Goal: Check status: Check status

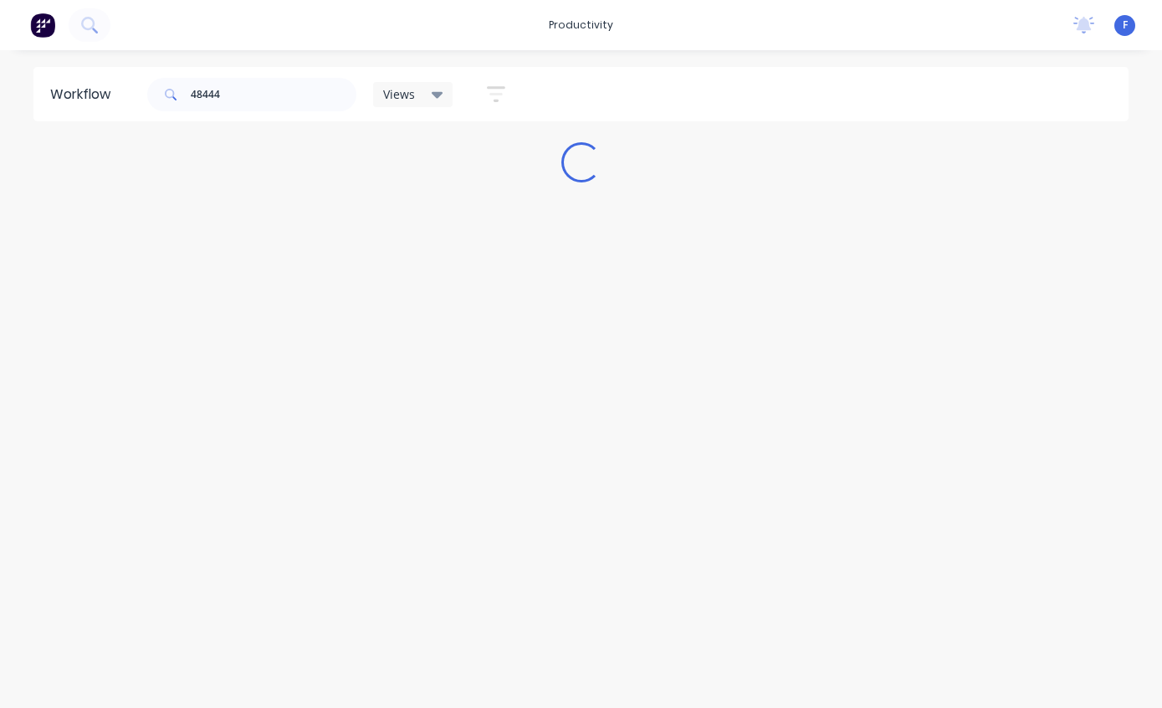
scroll to position [33, 0]
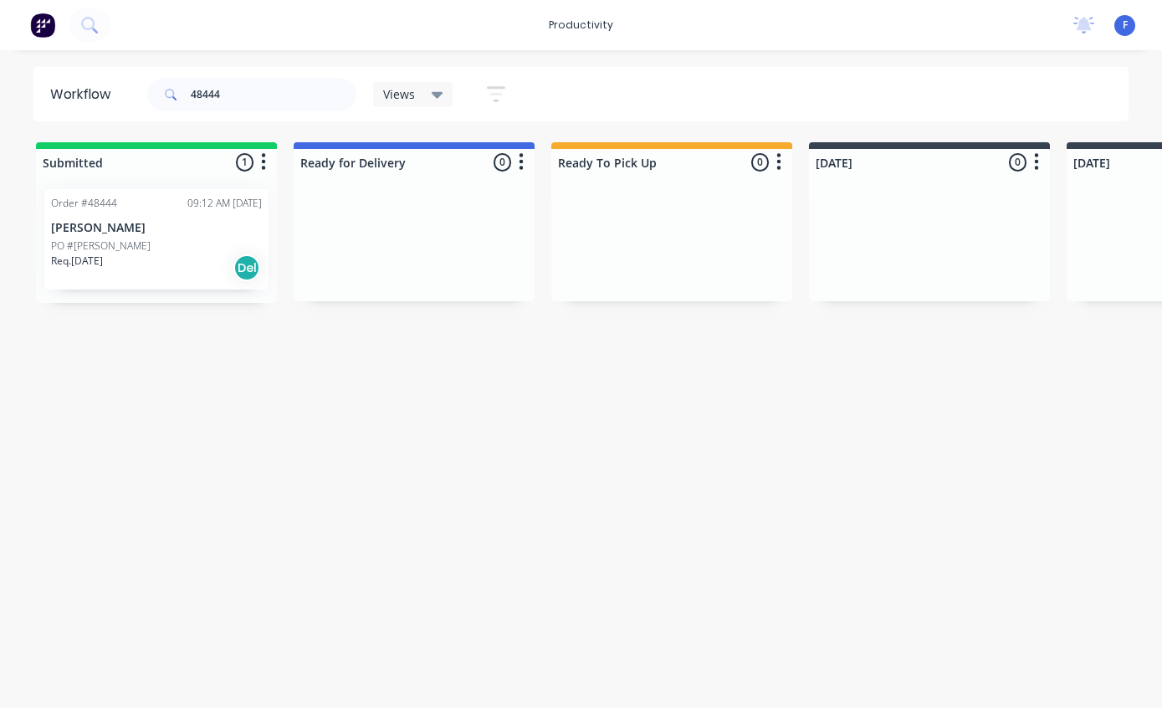
click at [119, 221] on p "[PERSON_NAME]" at bounding box center [156, 228] width 211 height 14
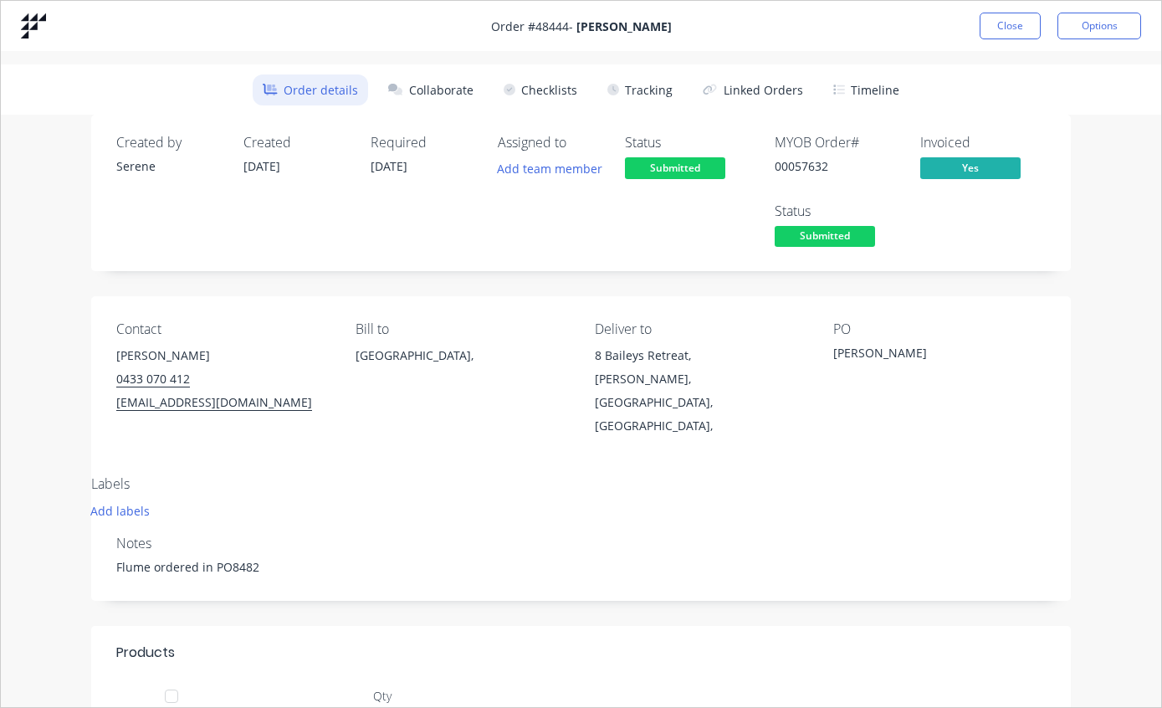
click at [636, 95] on button "Tracking" at bounding box center [640, 89] width 85 height 31
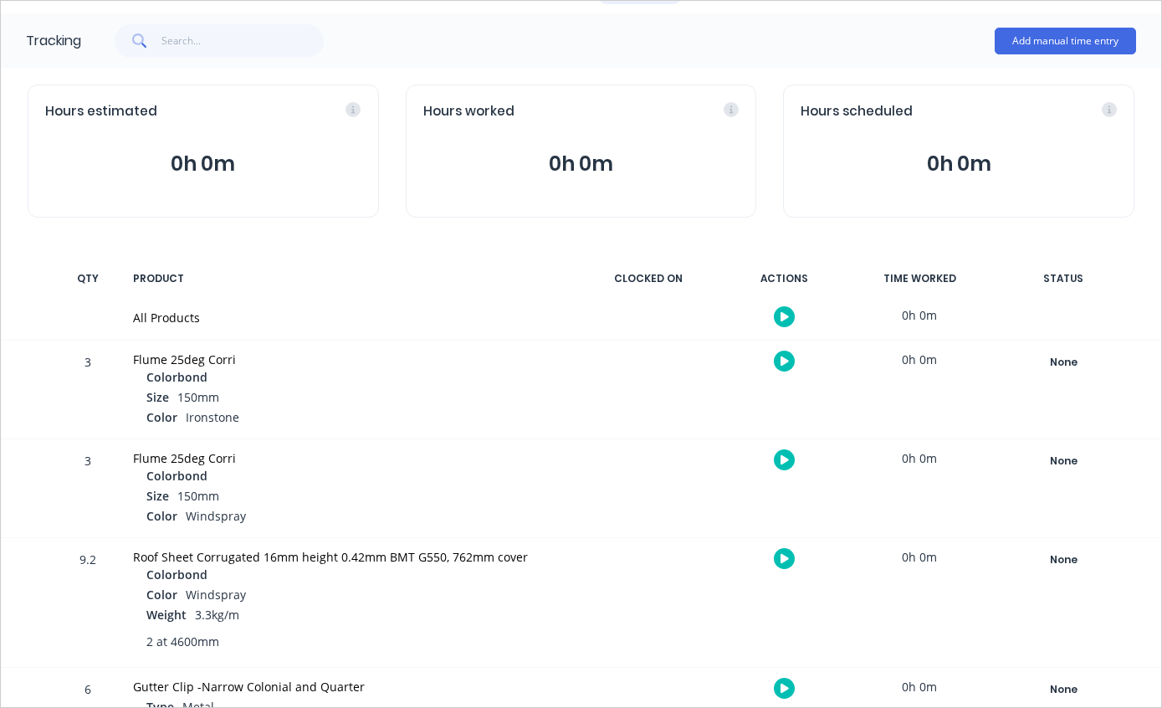
scroll to position [100, 0]
click at [1053, 551] on div "None" at bounding box center [1063, 562] width 121 height 22
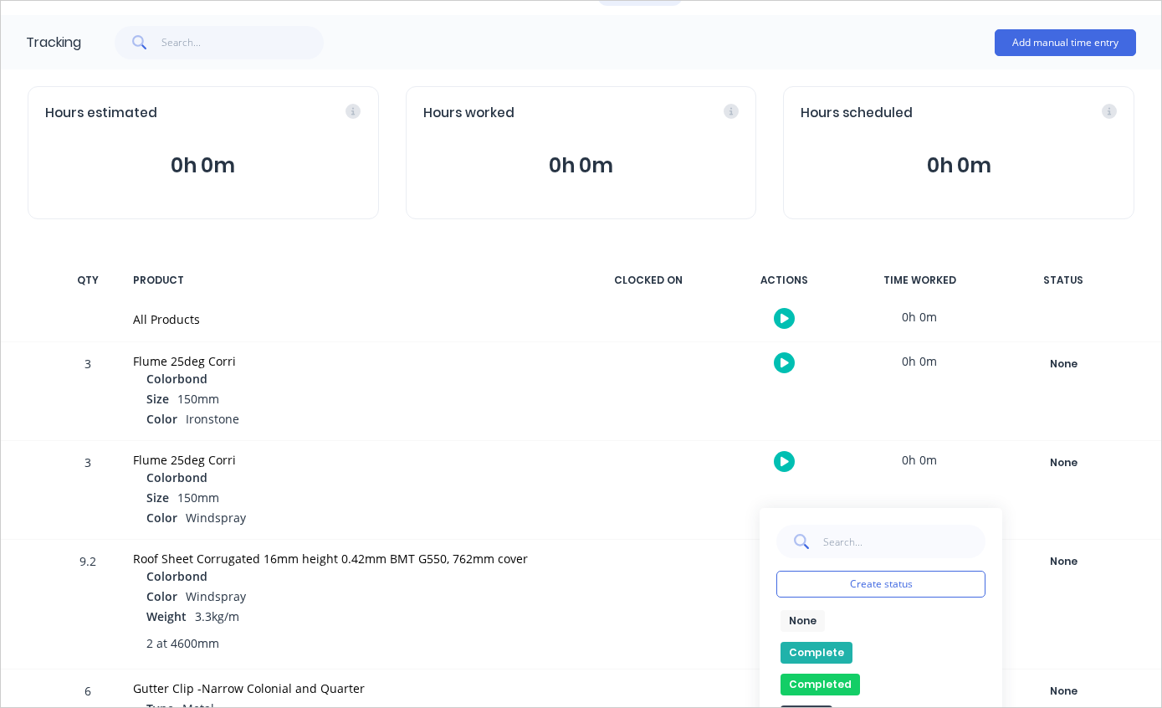
click at [811, 648] on button "Complete" at bounding box center [817, 653] width 72 height 22
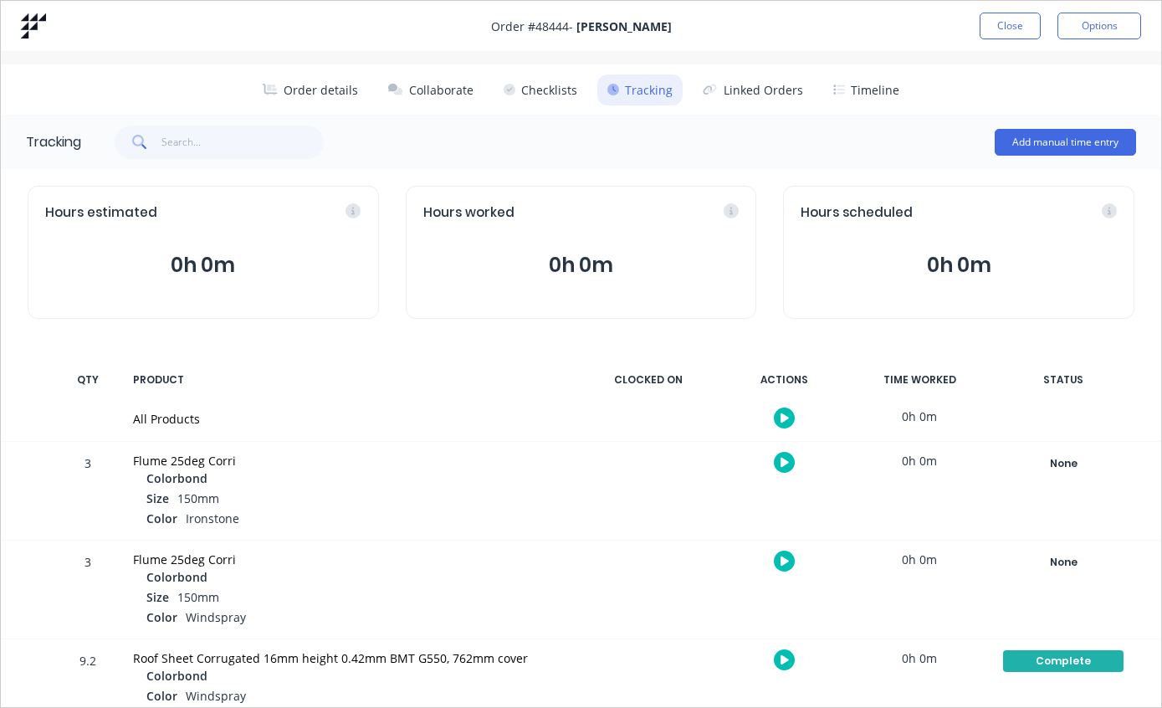
scroll to position [0, 0]
click at [1009, 28] on button "Close" at bounding box center [1010, 26] width 61 height 27
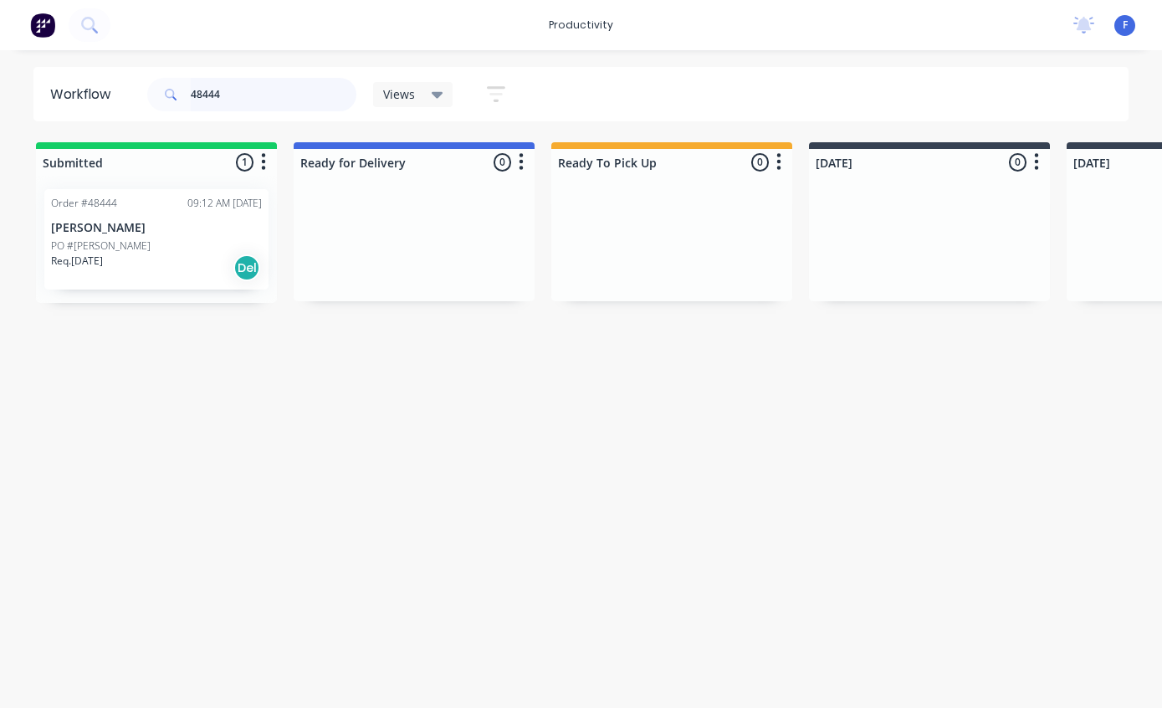
click at [299, 108] on input "48444" at bounding box center [274, 94] width 166 height 33
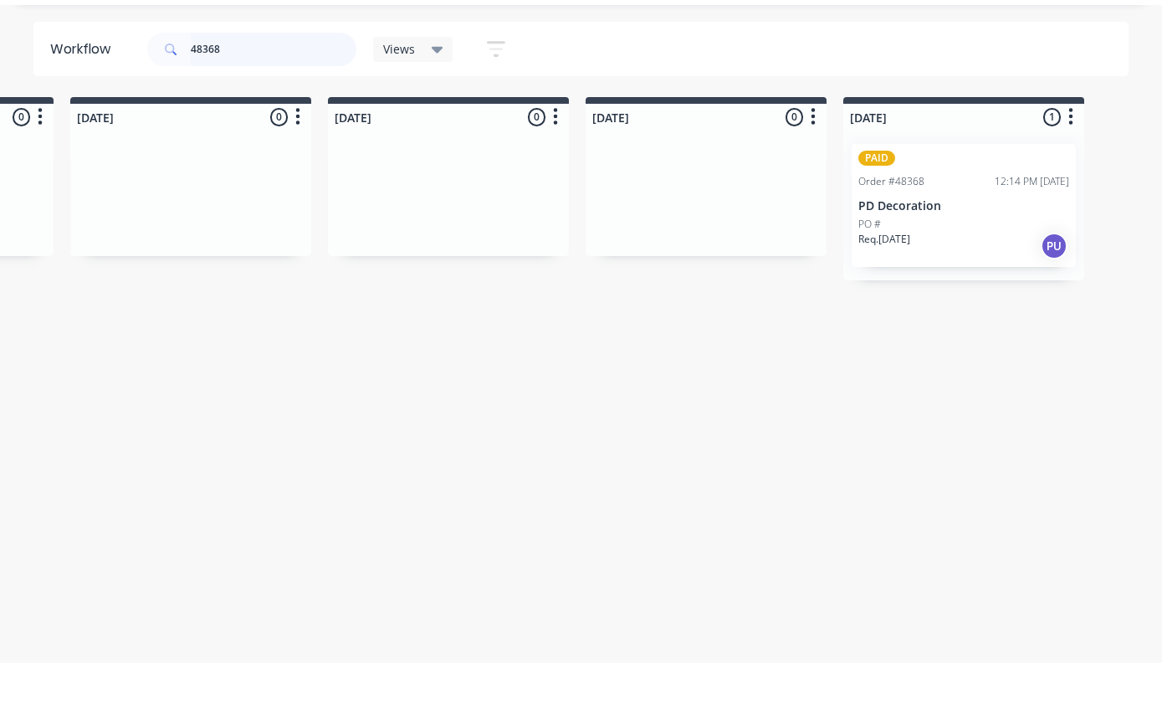
scroll to position [33, 1028]
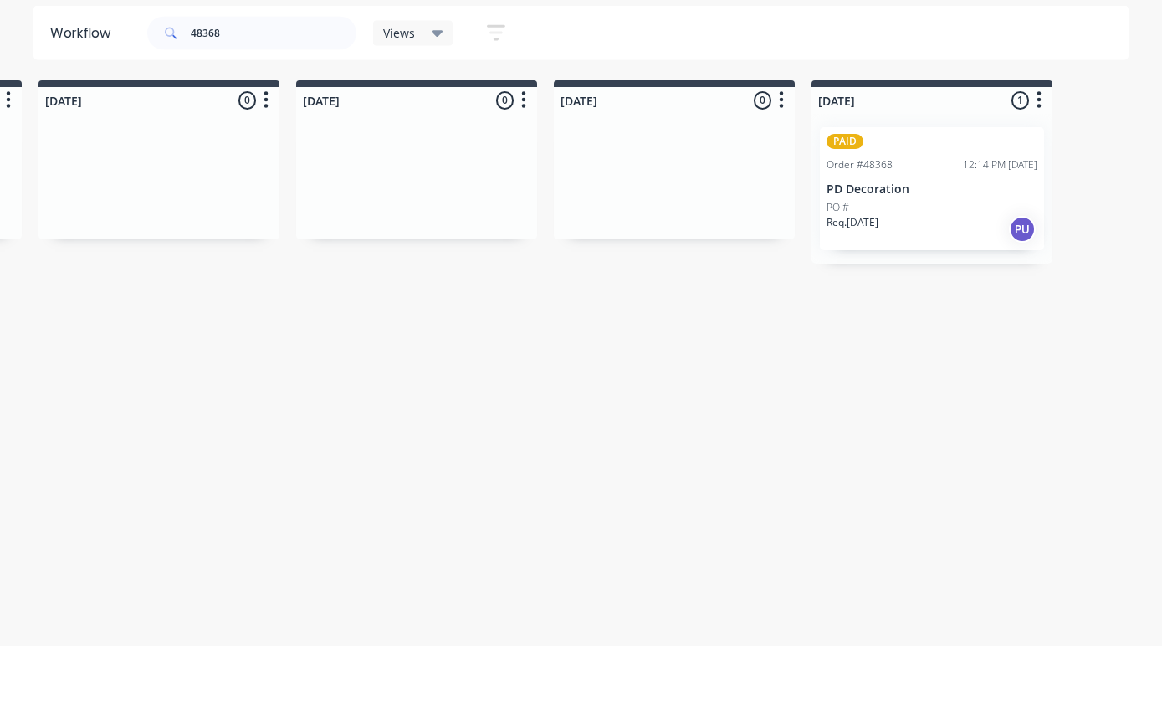
click at [934, 244] on p "PD Decoration" at bounding box center [932, 251] width 211 height 14
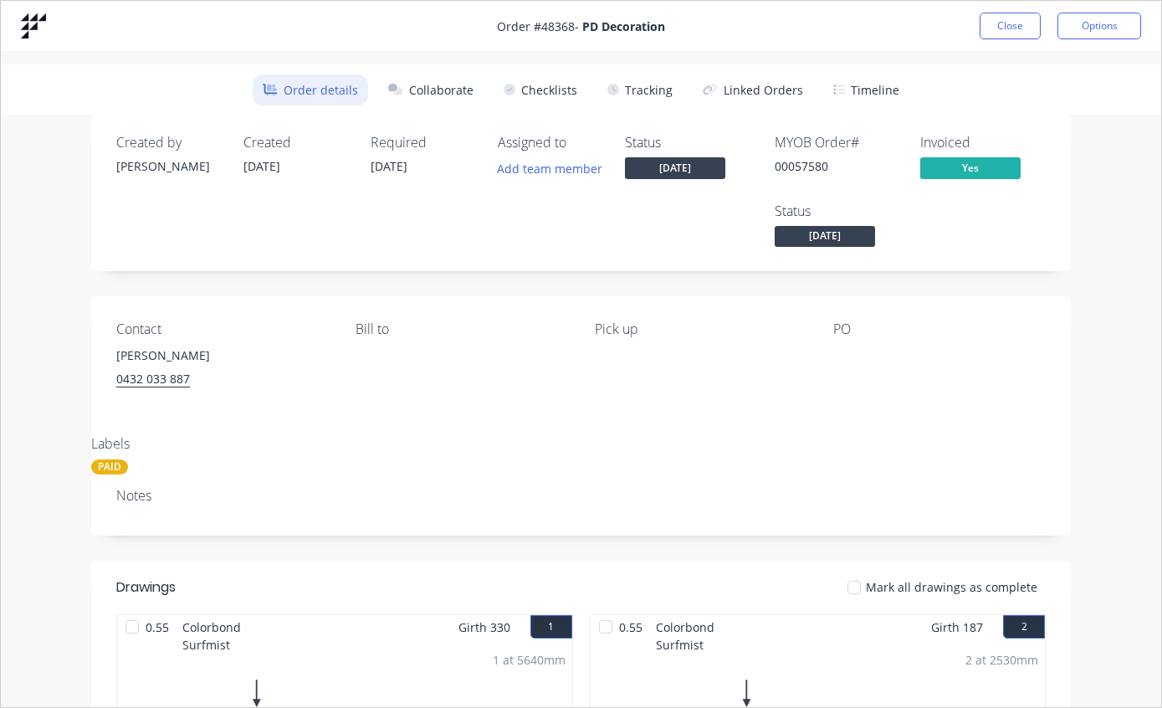
click at [633, 87] on button "Tracking" at bounding box center [640, 89] width 85 height 31
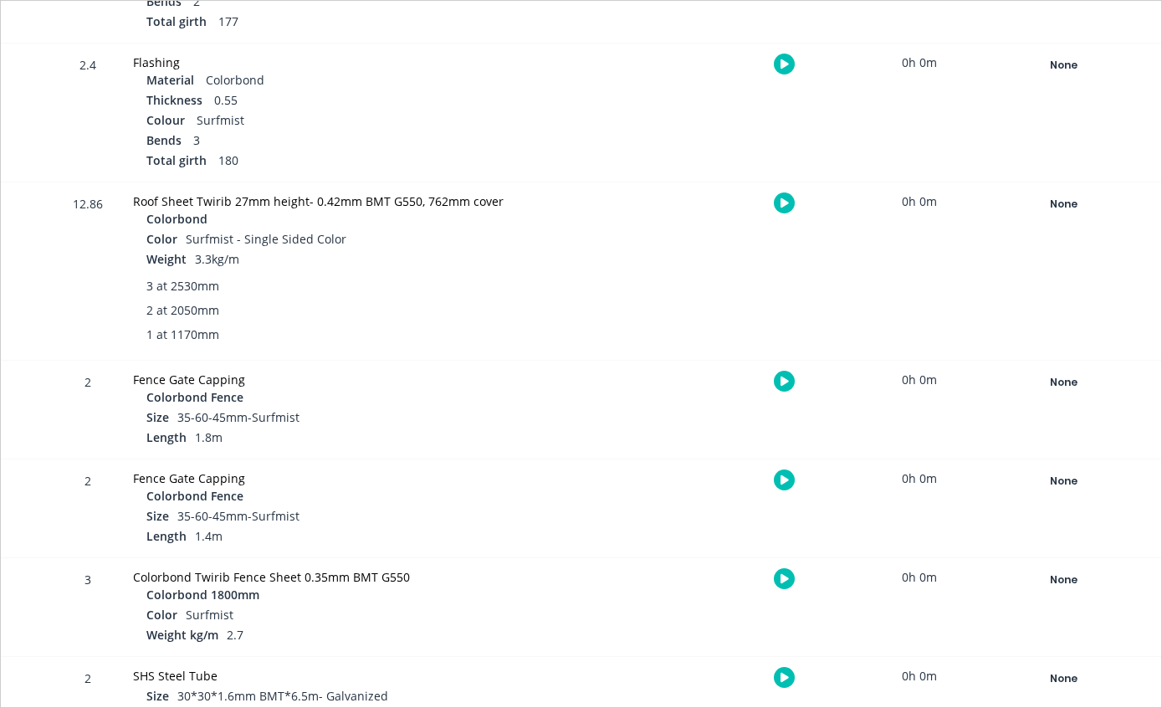
scroll to position [1096, 0]
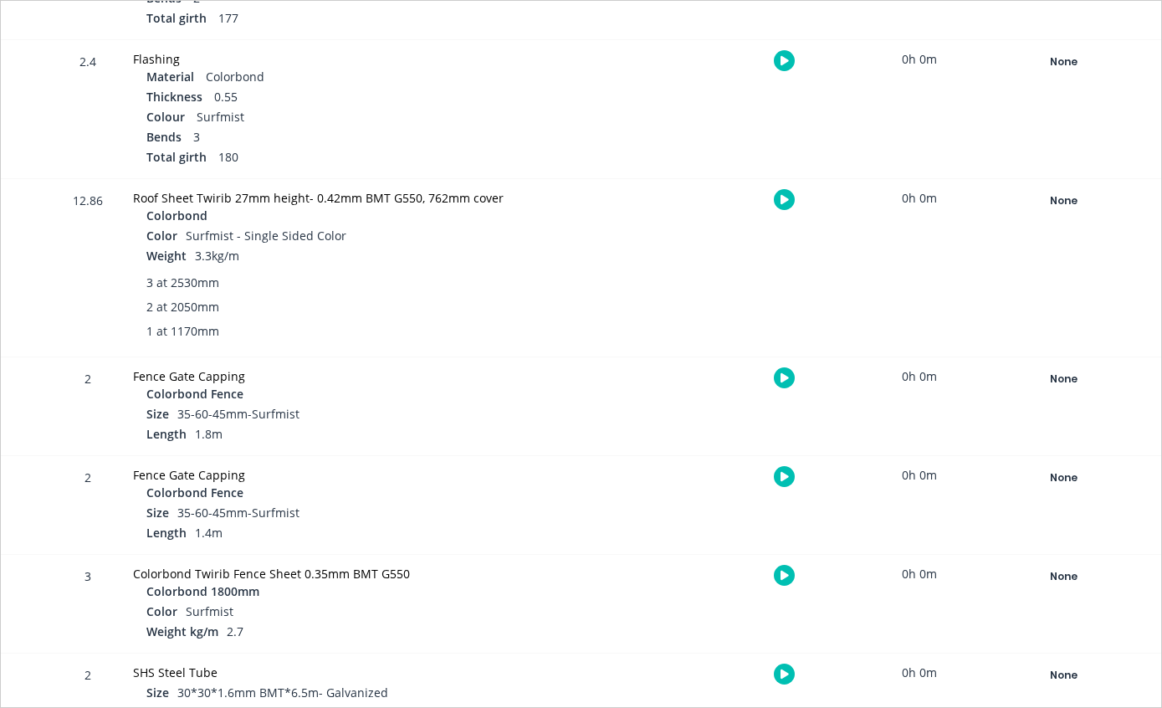
click at [1065, 203] on div "None" at bounding box center [1063, 201] width 121 height 22
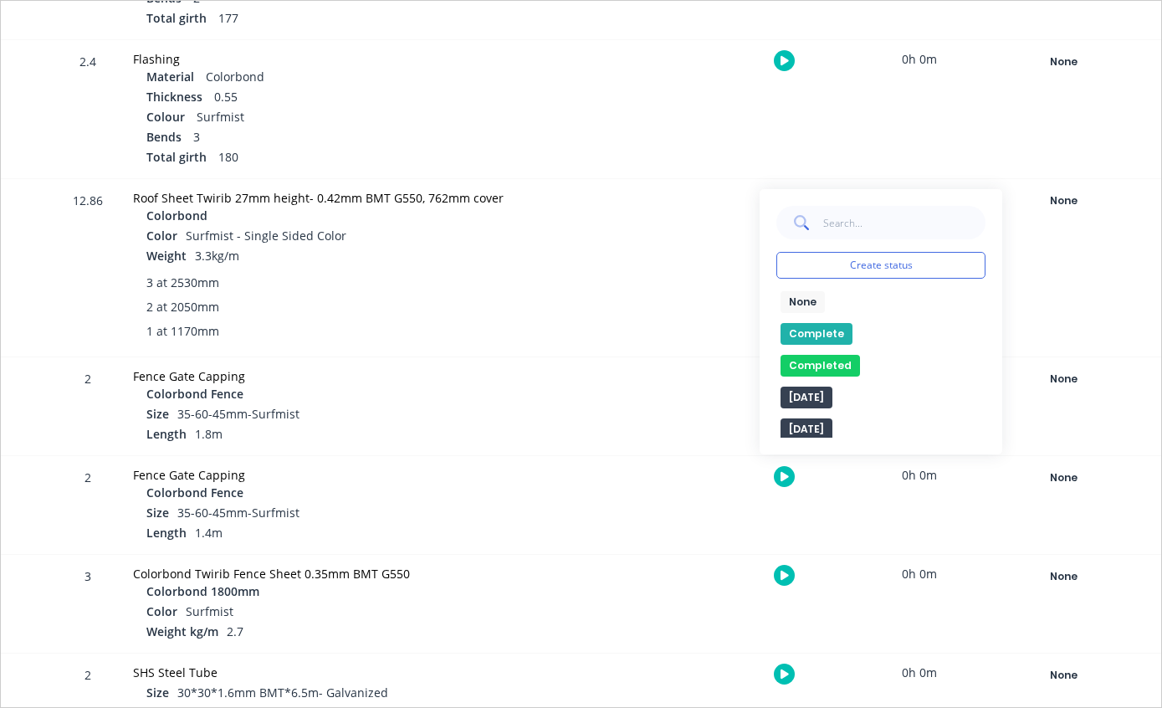
click at [813, 327] on button "Complete" at bounding box center [817, 334] width 72 height 22
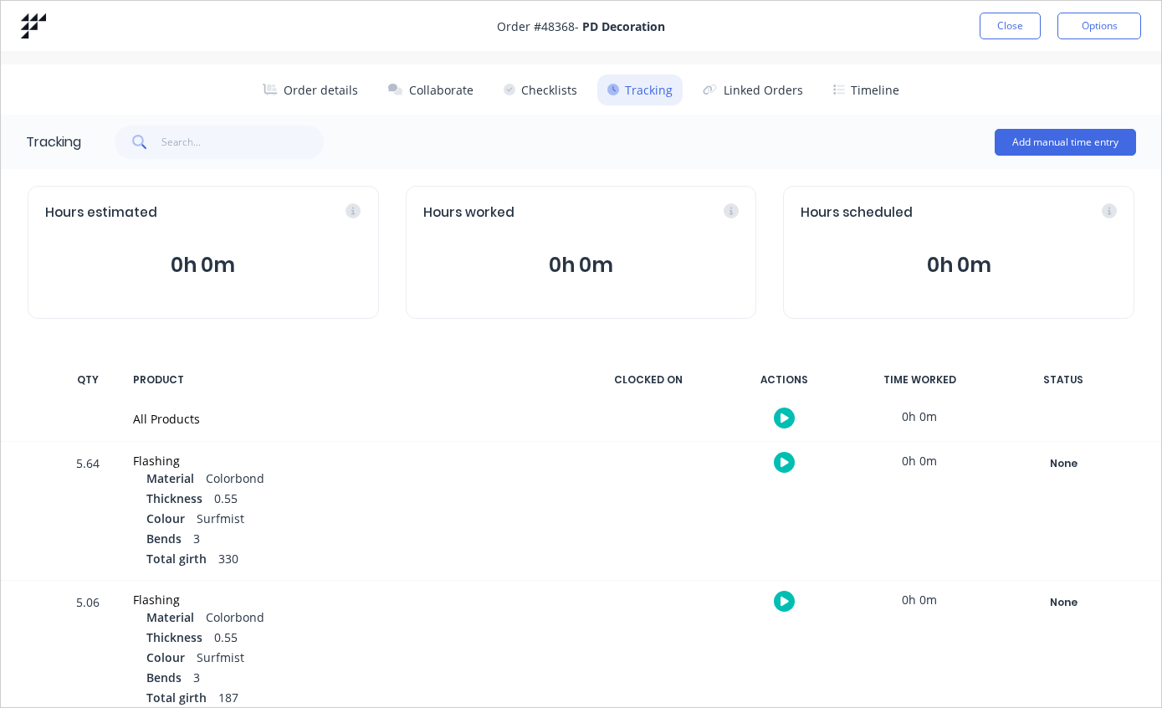
scroll to position [0, 0]
click at [1014, 23] on button "Close" at bounding box center [1010, 26] width 61 height 27
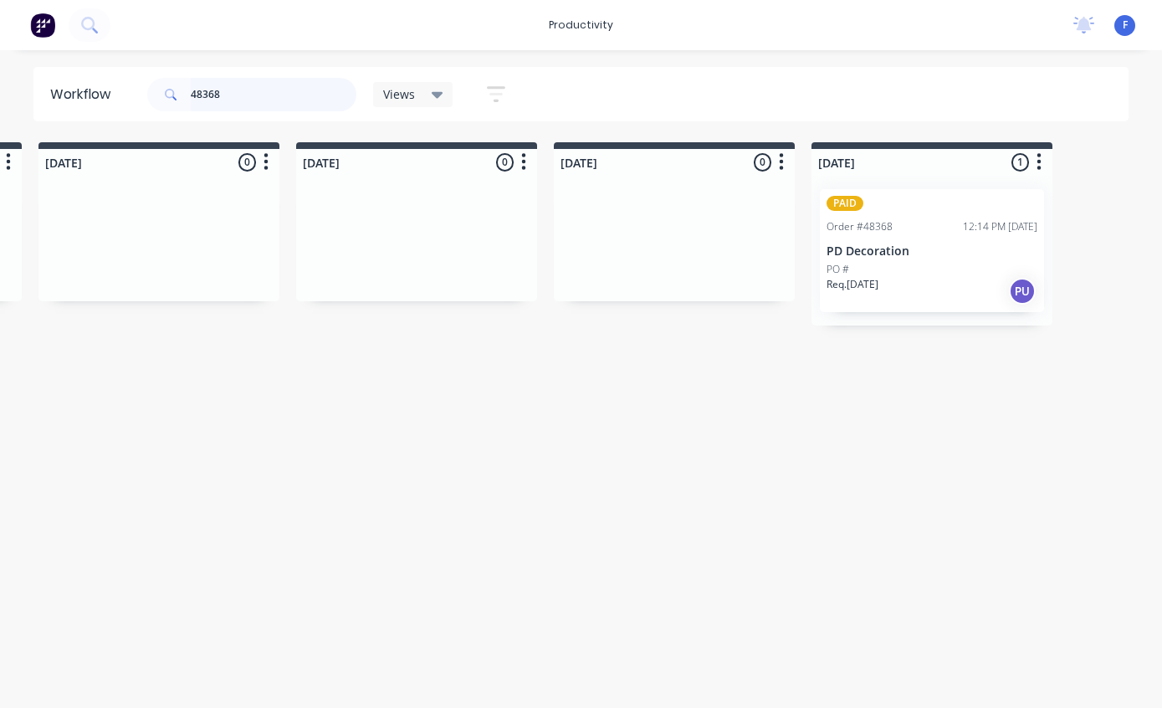
click at [257, 105] on input "48368" at bounding box center [274, 94] width 166 height 33
type input "4"
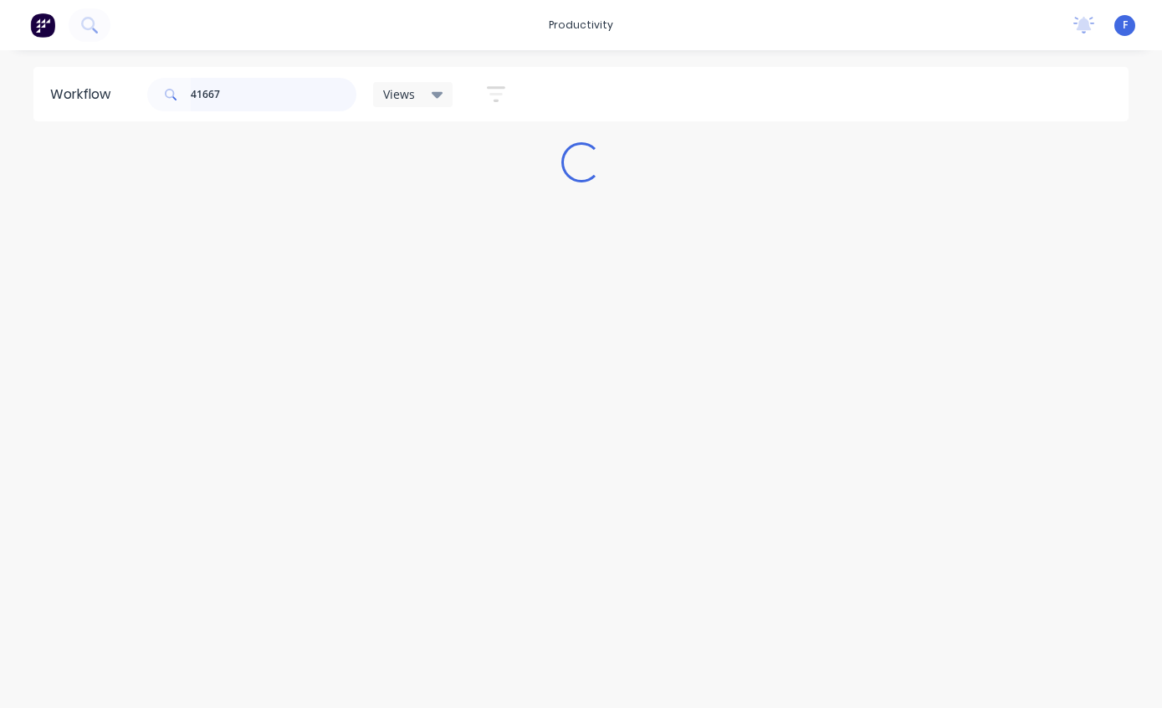
scroll to position [33, 0]
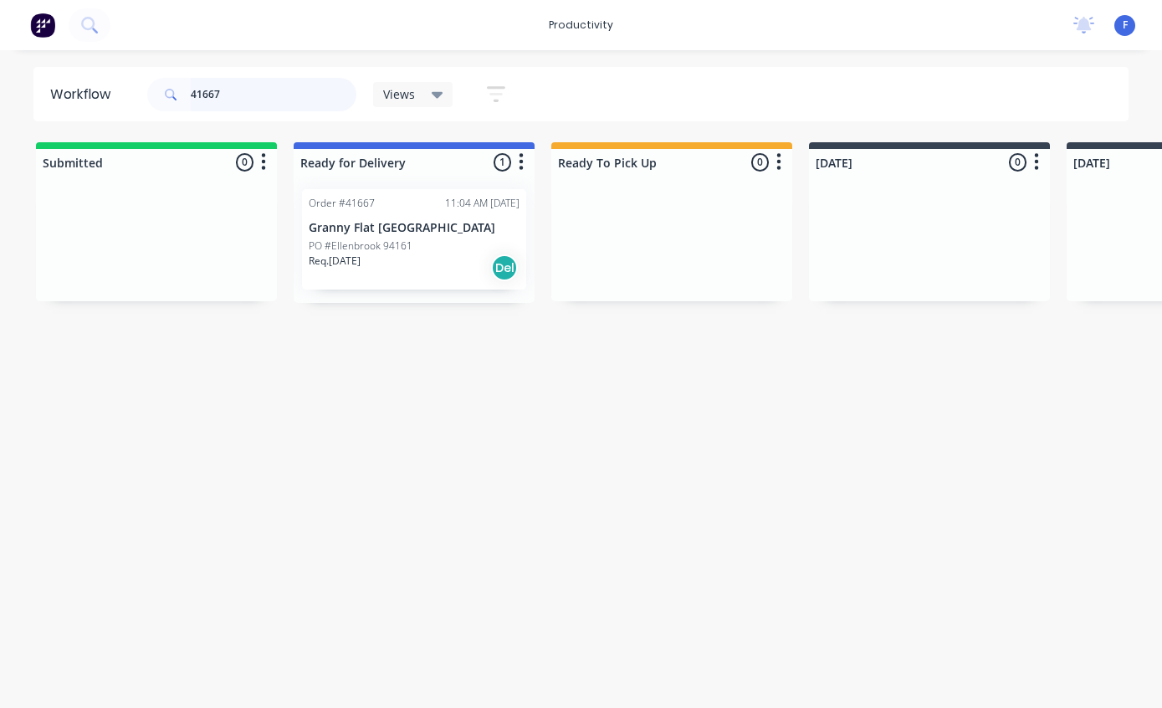
type input "41667"
click at [395, 221] on p "Granny Flat [GEOGRAPHIC_DATA]" at bounding box center [414, 228] width 211 height 14
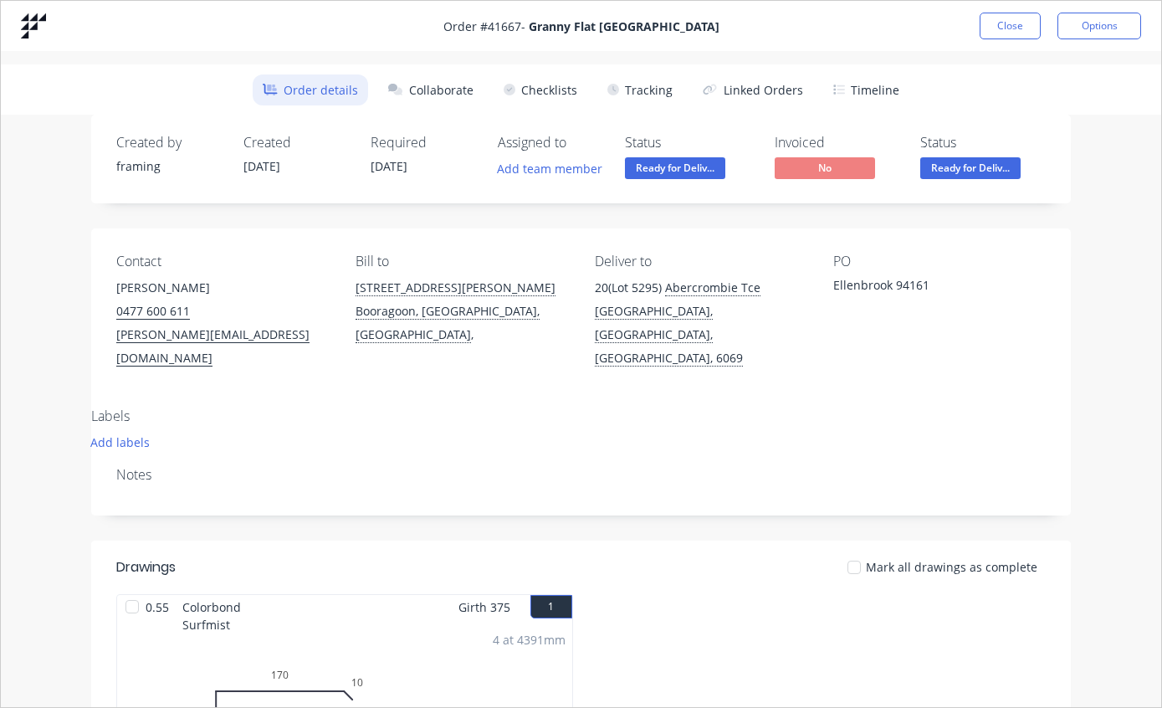
click at [655, 100] on button "Tracking" at bounding box center [640, 89] width 85 height 31
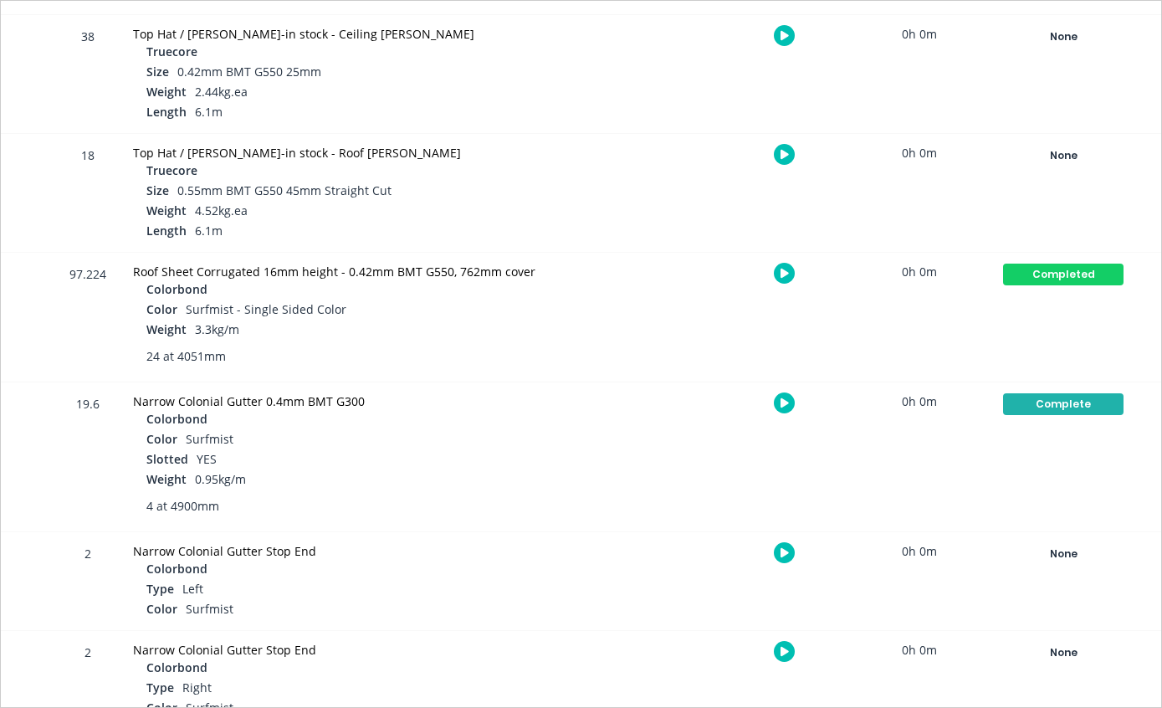
scroll to position [1291, 0]
